Goal: Feedback & Contribution: Leave review/rating

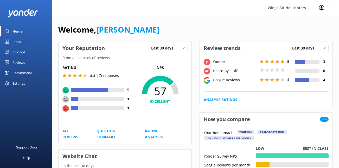
click at [19, 64] on div "Reviews" at bounding box center [18, 62] width 12 height 10
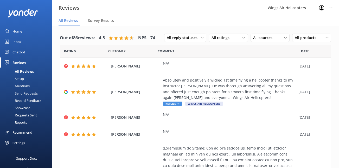
click at [34, 94] on div "Send Requests" at bounding box center [20, 92] width 35 height 7
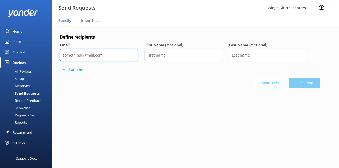
click at [99, 53] on input "email" at bounding box center [99, 55] width 78 height 12
paste input "[PERSON_NAME][EMAIL_ADDRESS][DOMAIN_NAME]"
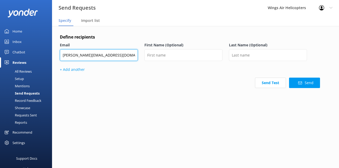
type input "[PERSON_NAME][EMAIL_ADDRESS][DOMAIN_NAME]"
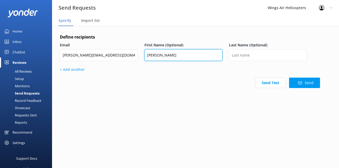
type input "[PERSON_NAME]"
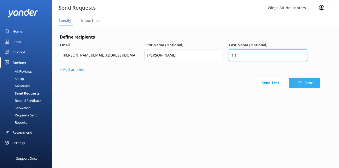
type input "Hall"
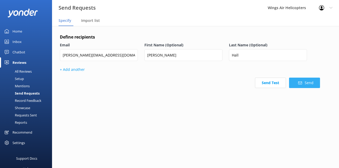
click at [302, 85] on button "Send" at bounding box center [304, 82] width 31 height 10
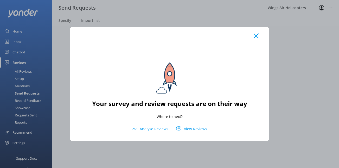
click at [262, 36] on div at bounding box center [169, 35] width 199 height 17
click at [255, 36] on use at bounding box center [255, 35] width 5 height 5
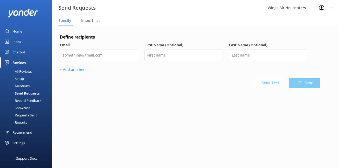
click at [21, 115] on div "Requests Sent" at bounding box center [20, 114] width 34 height 7
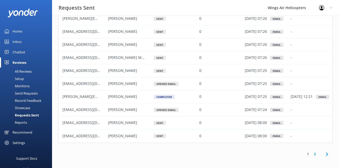
scroll to position [36, 0]
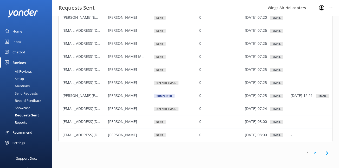
click at [326, 152] on use at bounding box center [326, 152] width 2 height 3
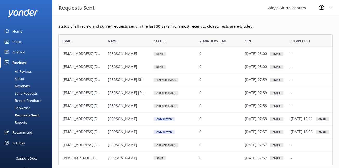
click at [20, 72] on div "All Reviews" at bounding box center [17, 71] width 29 height 7
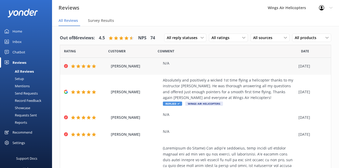
click at [67, 65] on use at bounding box center [66, 66] width 4 height 4
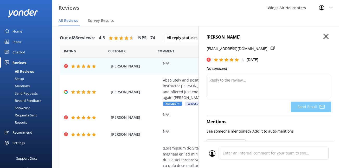
click at [324, 35] on use at bounding box center [325, 36] width 5 height 5
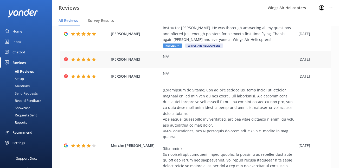
scroll to position [58, 0]
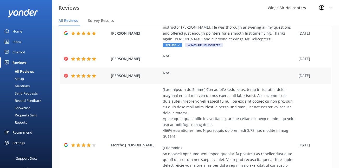
click at [203, 78] on div "N/A" at bounding box center [229, 76] width 133 height 12
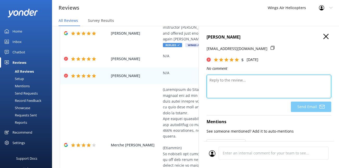
click at [239, 91] on textarea at bounding box center [268, 86] width 125 height 23
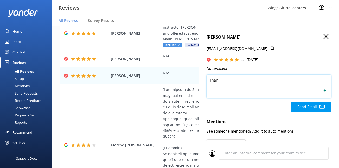
type textarea "Thank"
click at [247, 89] on textarea "Thank" at bounding box center [268, 86] width 125 height 23
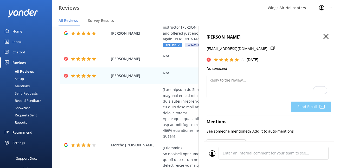
click at [323, 37] on icon at bounding box center [325, 36] width 5 height 5
